Goal: Information Seeking & Learning: Check status

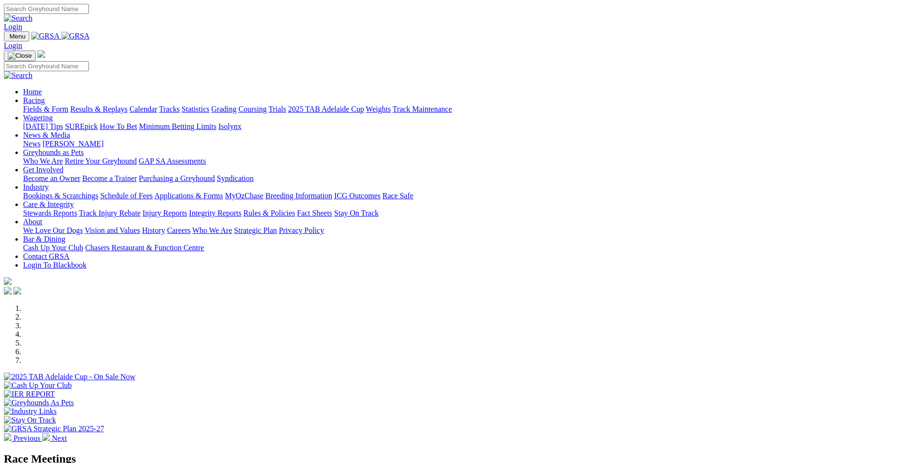
scroll to position [240, 0]
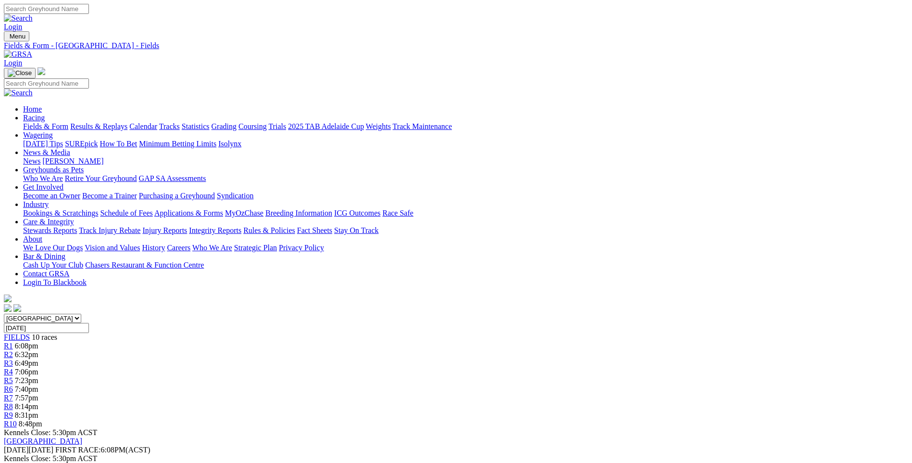
scroll to position [492, 0]
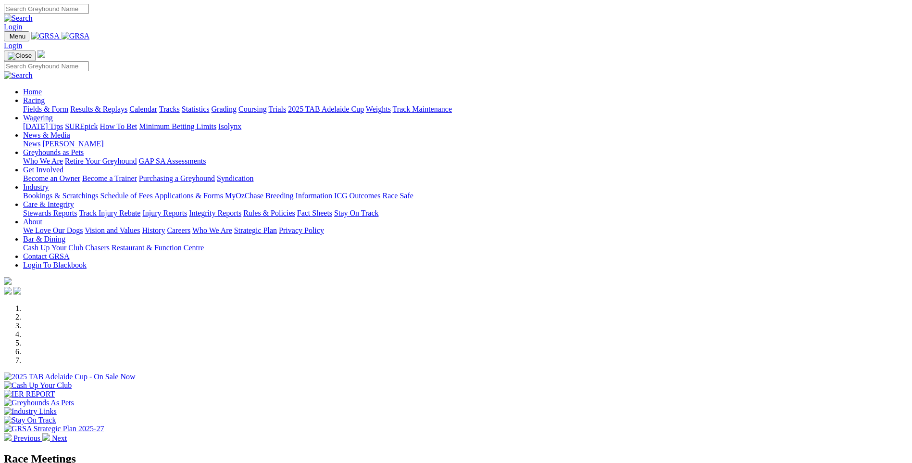
scroll to position [240, 0]
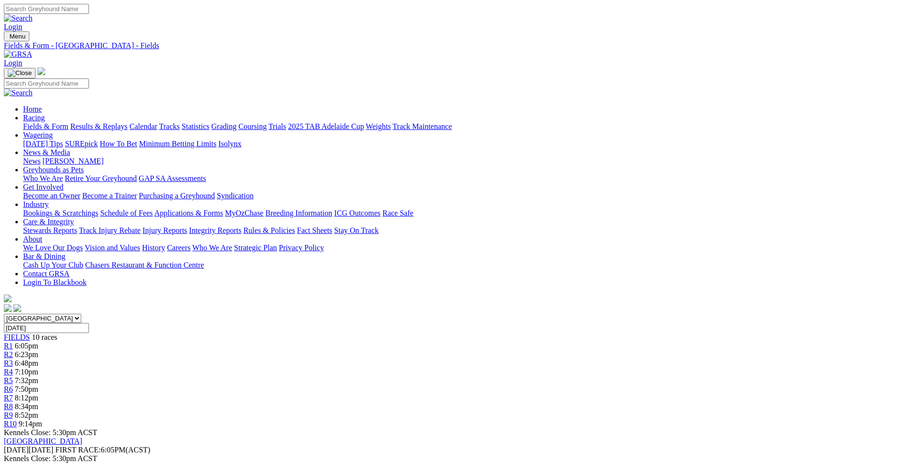
click at [127, 122] on link "Results & Replays" at bounding box center [98, 126] width 57 height 8
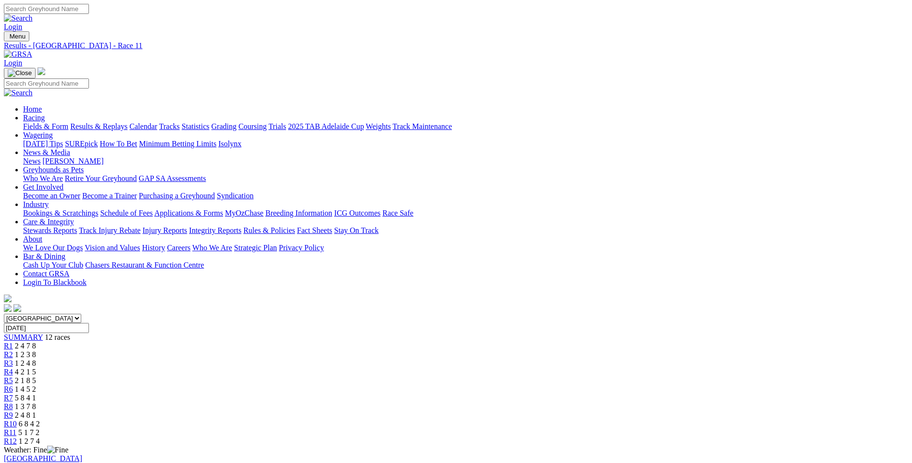
click at [157, 122] on link "Calendar" at bounding box center [143, 126] width 28 height 8
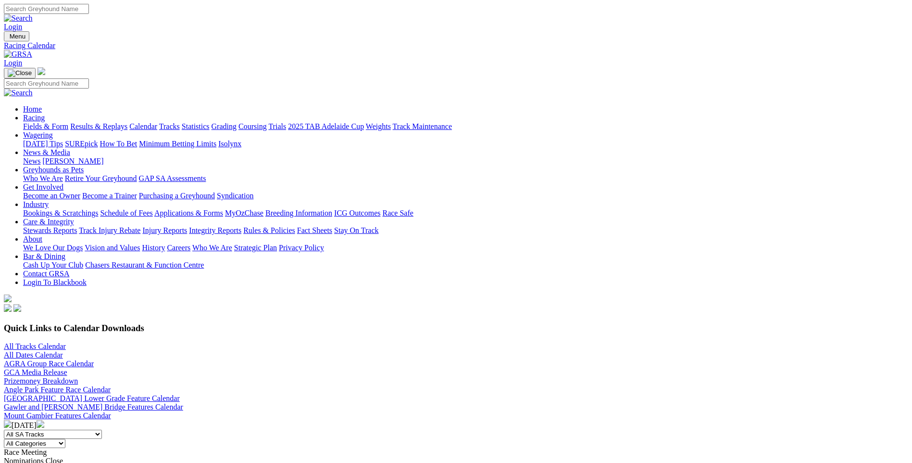
scroll to position [289, 0]
